Goal: Task Accomplishment & Management: Manage account settings

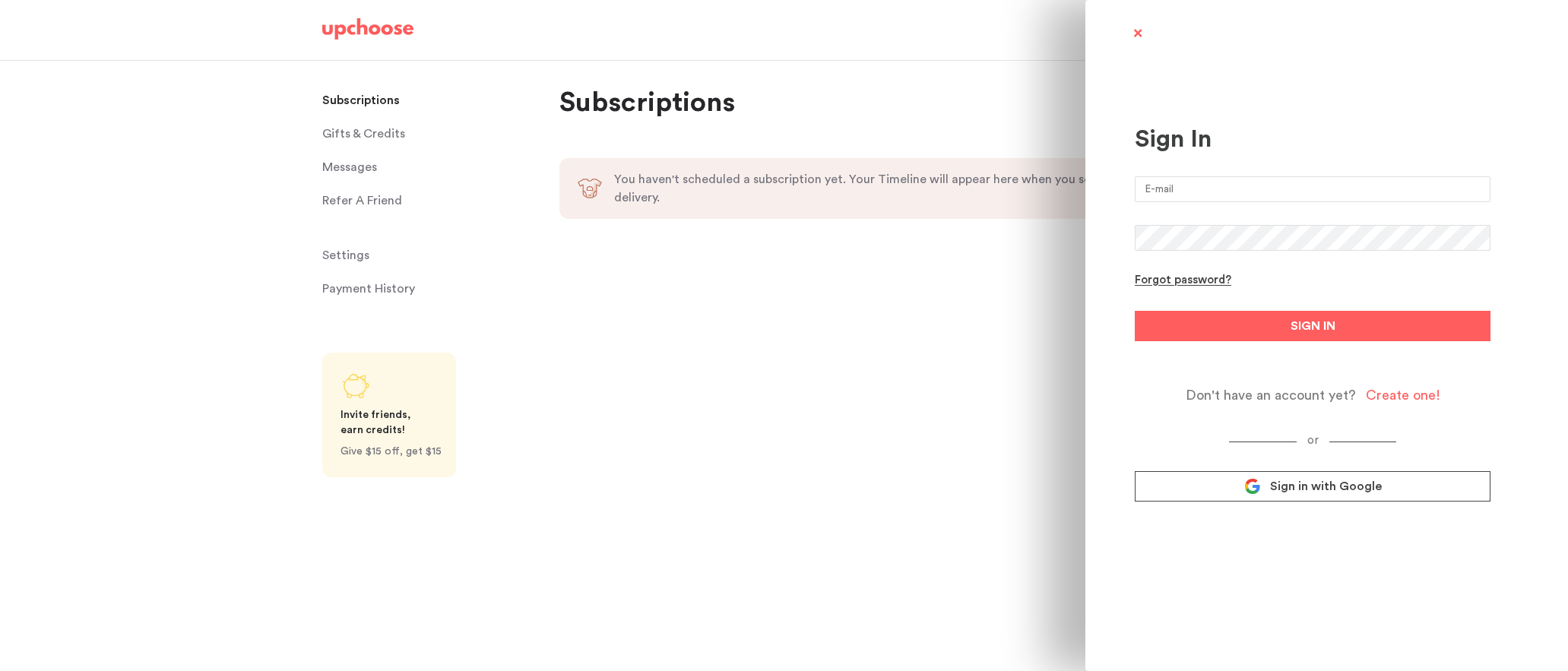
click at [1171, 184] on input "email" at bounding box center [1312, 188] width 355 height 26
type input "robinluyen@gmail.com"
click at [1219, 327] on button "SIGN IN" at bounding box center [1312, 326] width 355 height 31
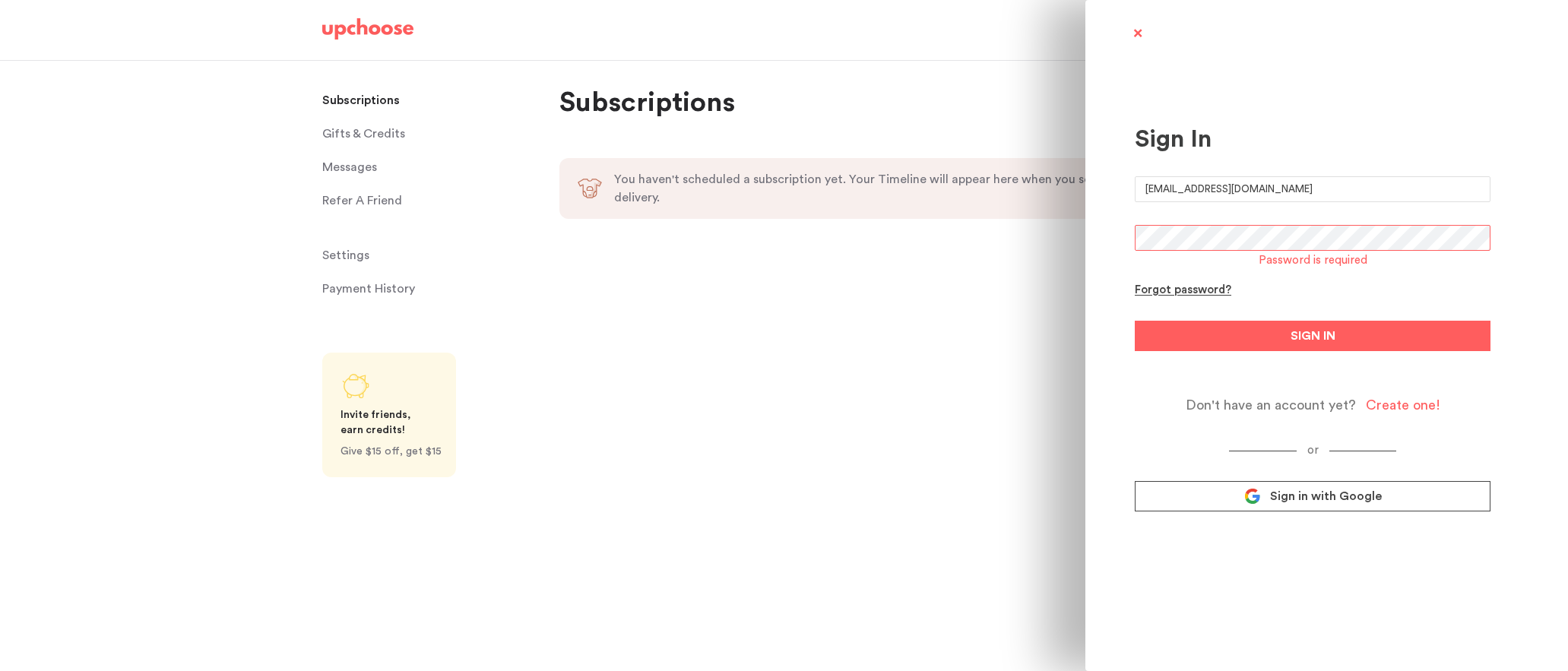
click at [964, 336] on div "Sign In robinluyen@gmail.com Password is required Forgot password? SIGN IN Don'…" at bounding box center [784, 336] width 1568 height 671
